Goal: Task Accomplishment & Management: Manage account settings

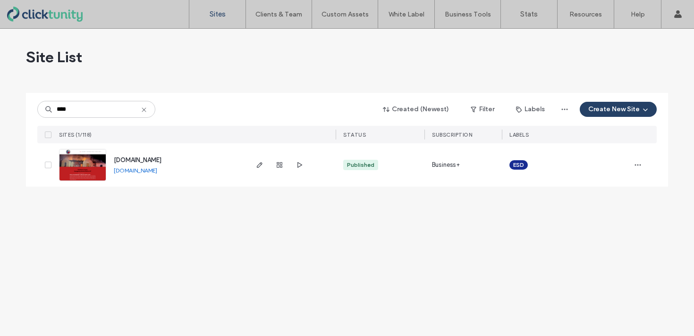
type input "****"
click at [128, 157] on span "[DOMAIN_NAME]" at bounding box center [138, 160] width 48 height 7
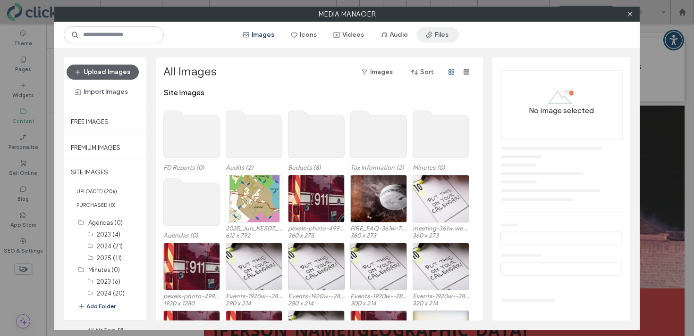
click at [435, 35] on button "Files" at bounding box center [437, 34] width 42 height 15
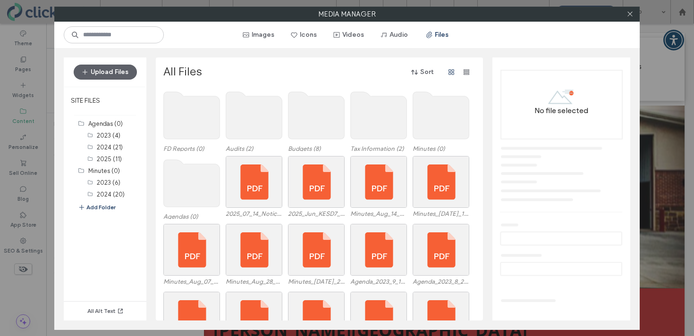
click at [219, 173] on div "Agendas (0) 2025_07_14_Notice_of_Hearing_Petition_for_Annexation_FINAL.pdf 2025…" at bounding box center [321, 190] width 317 height 68
click at [206, 177] on use at bounding box center [192, 183] width 56 height 47
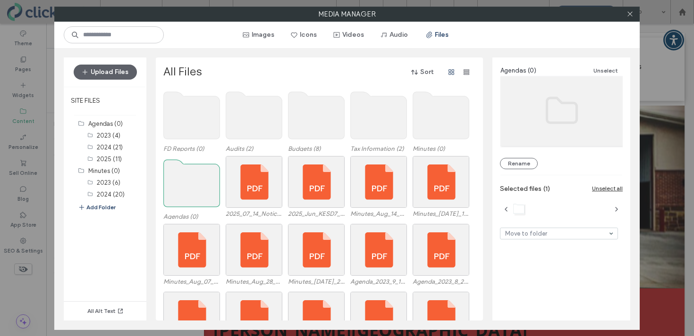
click at [193, 174] on use at bounding box center [192, 183] width 56 height 47
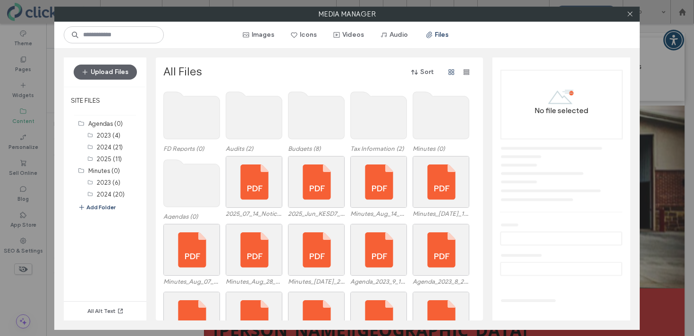
click at [193, 174] on use at bounding box center [192, 183] width 56 height 47
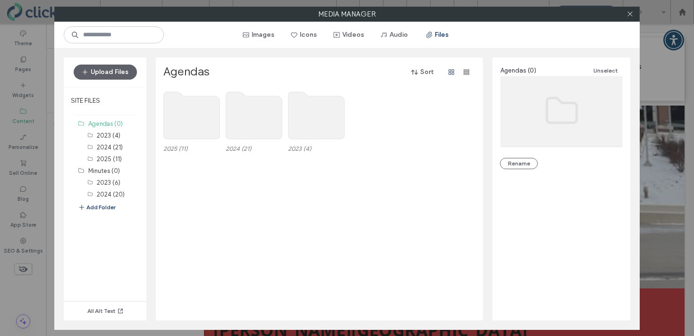
click at [189, 122] on use at bounding box center [192, 115] width 56 height 47
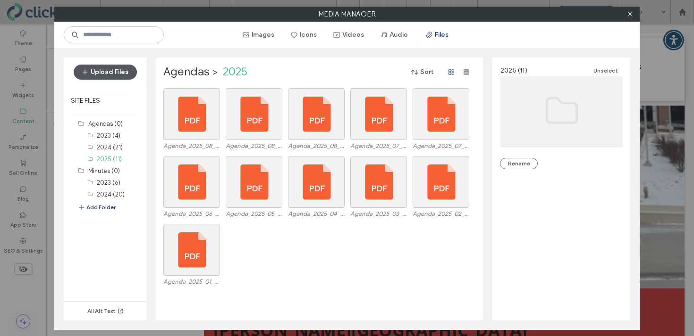
click at [116, 72] on button "Upload Files" at bounding box center [105, 72] width 63 height 15
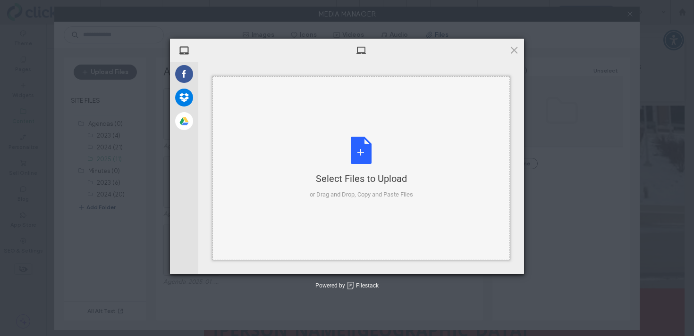
click at [370, 156] on div "Select Files to Upload or Drag and Drop, Copy and Paste Files" at bounding box center [360, 168] width 103 height 63
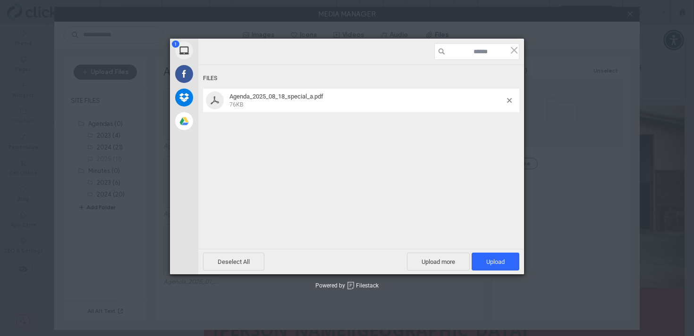
drag, startPoint x: 483, startPoint y: 217, endPoint x: 485, endPoint y: 222, distance: 6.0
click at [484, 222] on div "Files Agenda_2025_08_18_special_a.pdf 76KB" at bounding box center [361, 144] width 326 height 159
click at [493, 260] on span "Upload 1" at bounding box center [495, 262] width 18 height 7
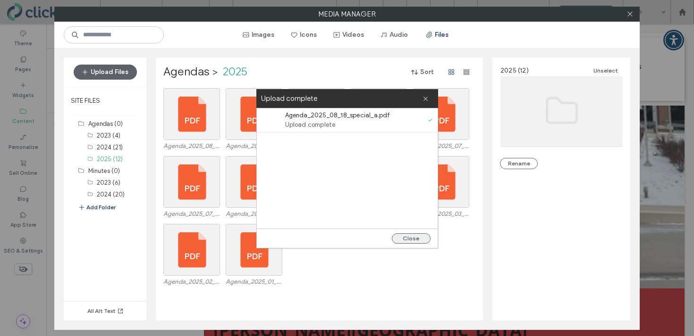
click at [407, 238] on button "Close" at bounding box center [411, 239] width 39 height 10
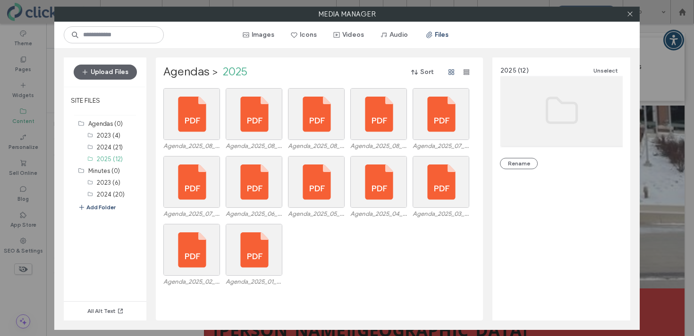
click at [633, 14] on div at bounding box center [629, 14] width 14 height 14
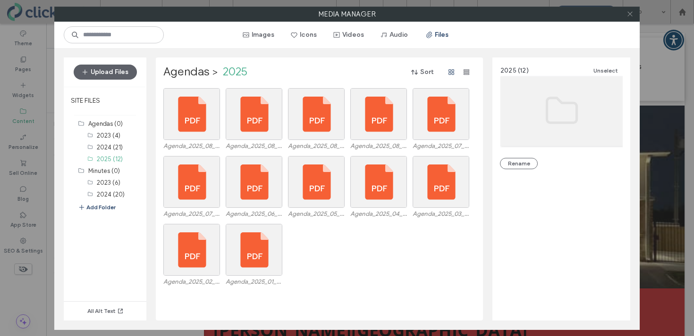
click at [628, 15] on use at bounding box center [629, 14] width 5 height 5
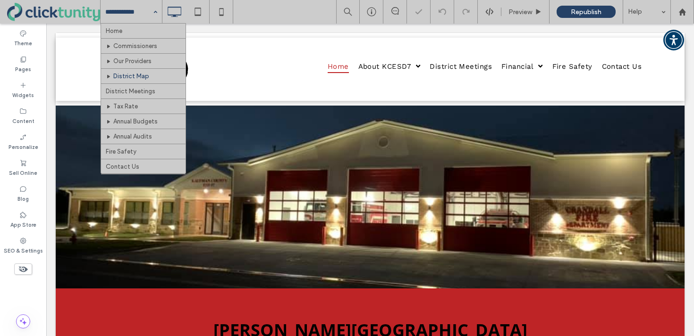
click at [125, 20] on input at bounding box center [128, 12] width 47 height 24
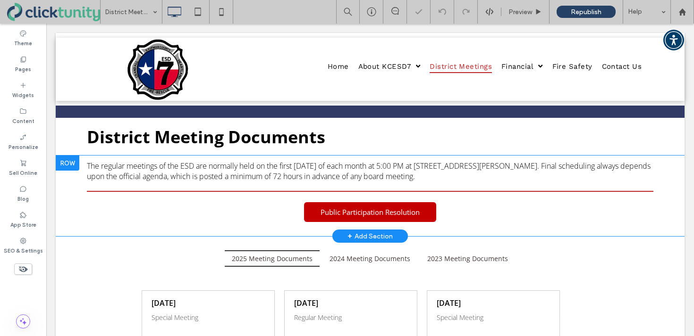
scroll to position [59, 0]
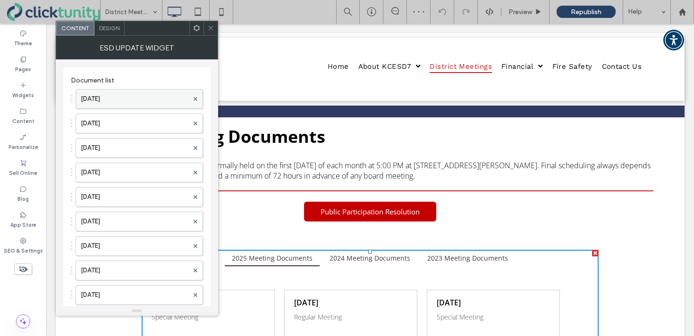
click at [146, 98] on label "Aug. 18, 2025" at bounding box center [135, 99] width 108 height 19
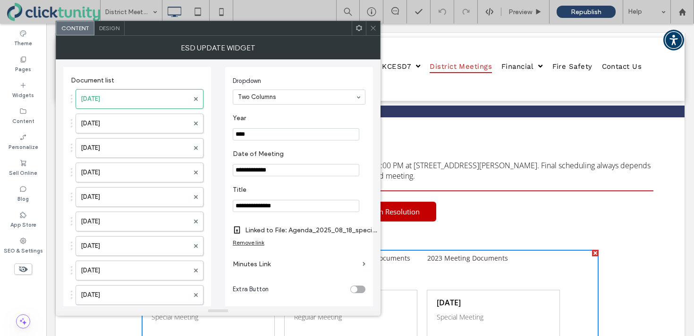
click at [256, 246] on div "Remove link" at bounding box center [249, 242] width 32 height 7
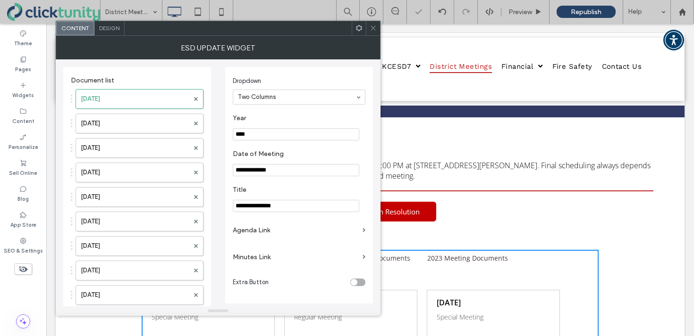
click at [257, 234] on label "Agenda Link" at bounding box center [296, 230] width 126 height 17
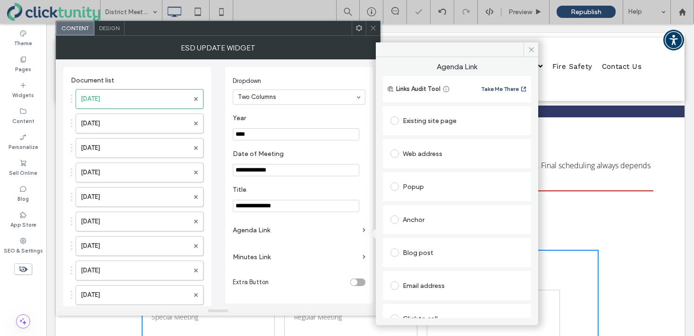
scroll to position [48, 0]
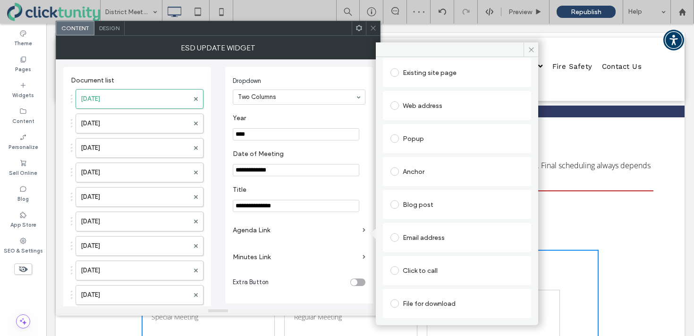
click at [434, 309] on div "File for download" at bounding box center [456, 303] width 133 height 15
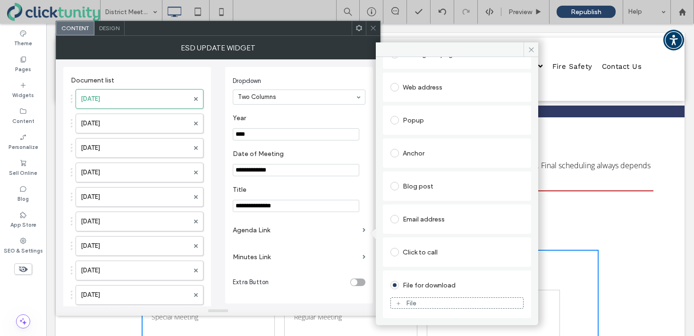
click at [431, 304] on div "File" at bounding box center [457, 303] width 132 height 8
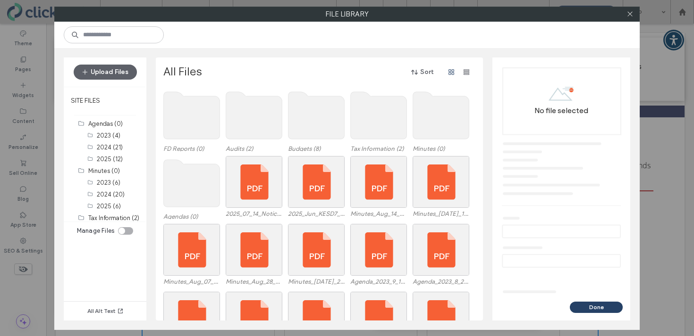
click at [192, 177] on use at bounding box center [192, 183] width 56 height 47
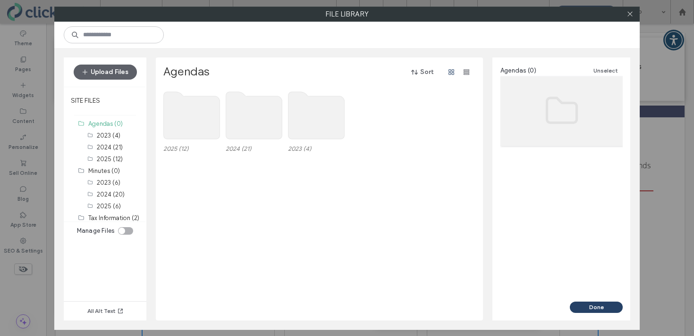
click at [190, 141] on span at bounding box center [191, 115] width 57 height 55
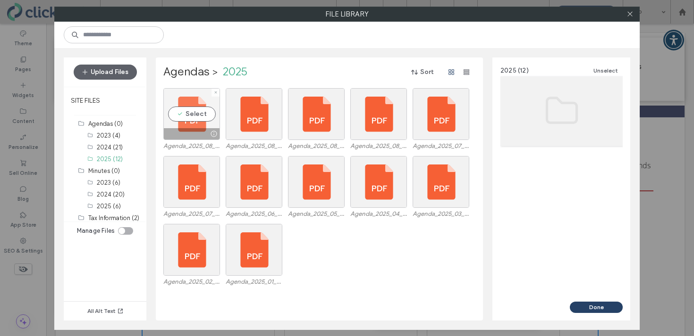
click at [191, 110] on div "Select" at bounding box center [191, 114] width 57 height 52
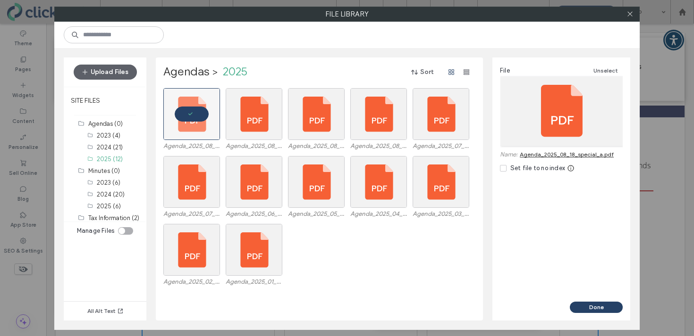
drag, startPoint x: 582, startPoint y: 264, endPoint x: 589, endPoint y: 293, distance: 29.6
click at [588, 292] on div "File Unselect Name: Agenda_2025_08_18_special_a.pdf Set file to no index" at bounding box center [561, 180] width 138 height 244
click at [590, 311] on button "Done" at bounding box center [595, 307] width 53 height 11
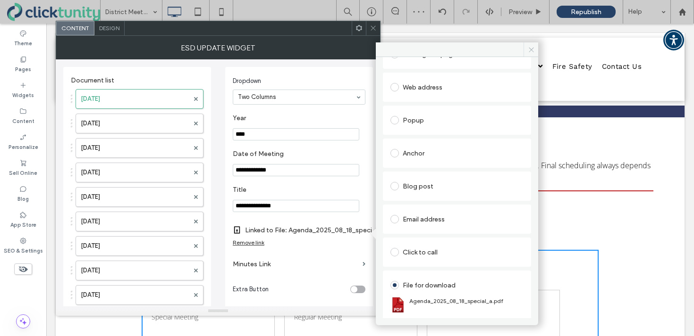
click at [530, 50] on icon at bounding box center [530, 49] width 7 height 7
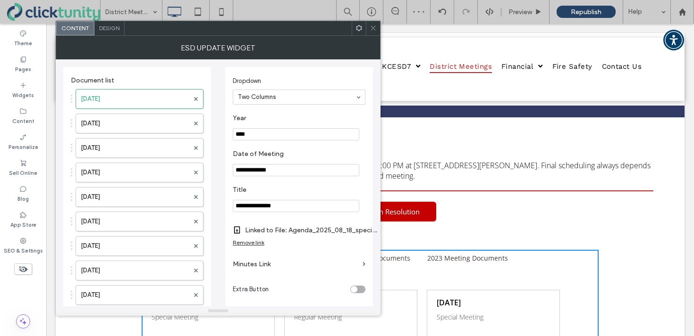
click at [373, 28] on icon at bounding box center [372, 28] width 7 height 7
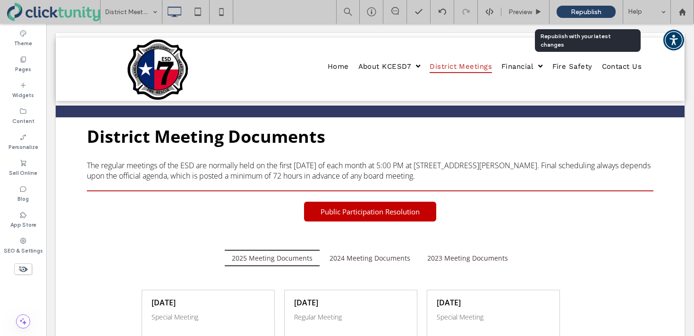
click at [584, 11] on span "Republish" at bounding box center [585, 12] width 31 height 8
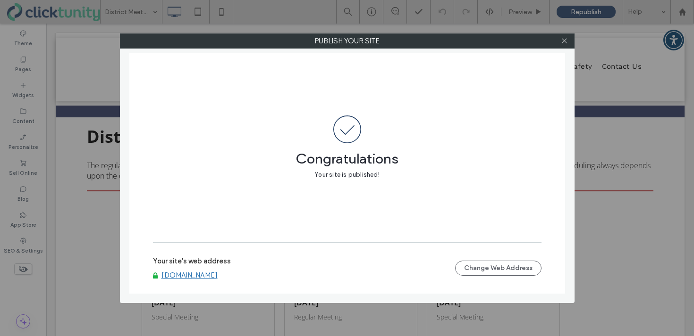
click at [182, 276] on link "[DOMAIN_NAME]" at bounding box center [189, 275] width 56 height 8
click at [565, 39] on icon at bounding box center [563, 40] width 7 height 7
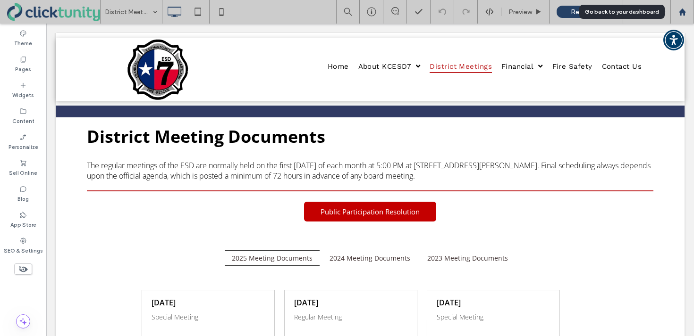
click at [683, 11] on use at bounding box center [681, 11] width 7 height 7
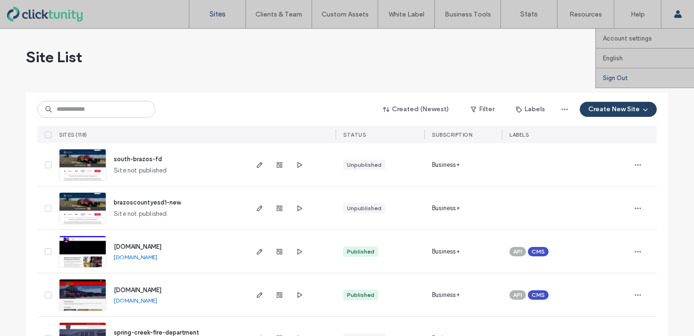
click at [648, 78] on link "Sign Out" at bounding box center [647, 77] width 91 height 19
